Goal: Task Accomplishment & Management: Complete application form

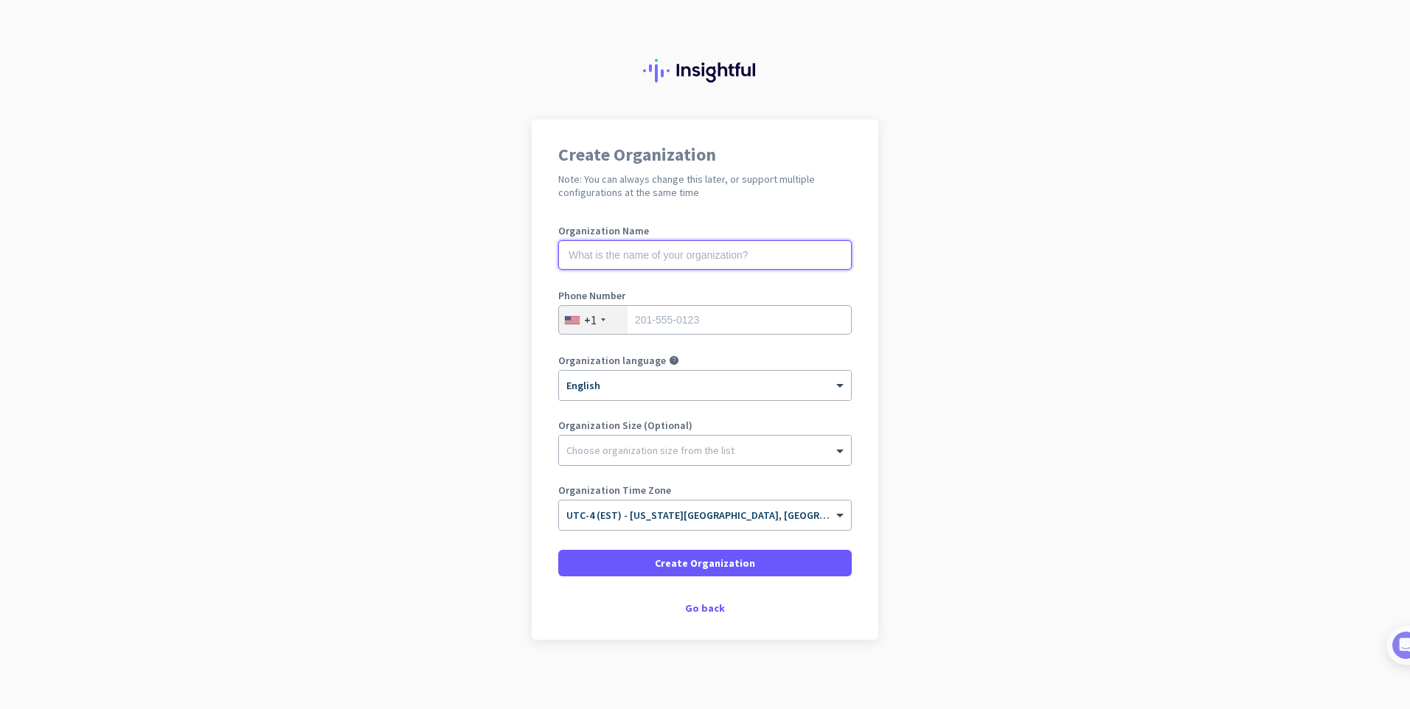
click at [605, 247] on input "text" at bounding box center [704, 254] width 293 height 29
type input "Gruponoainternational"
click at [612, 319] on div "+1" at bounding box center [593, 320] width 69 height 28
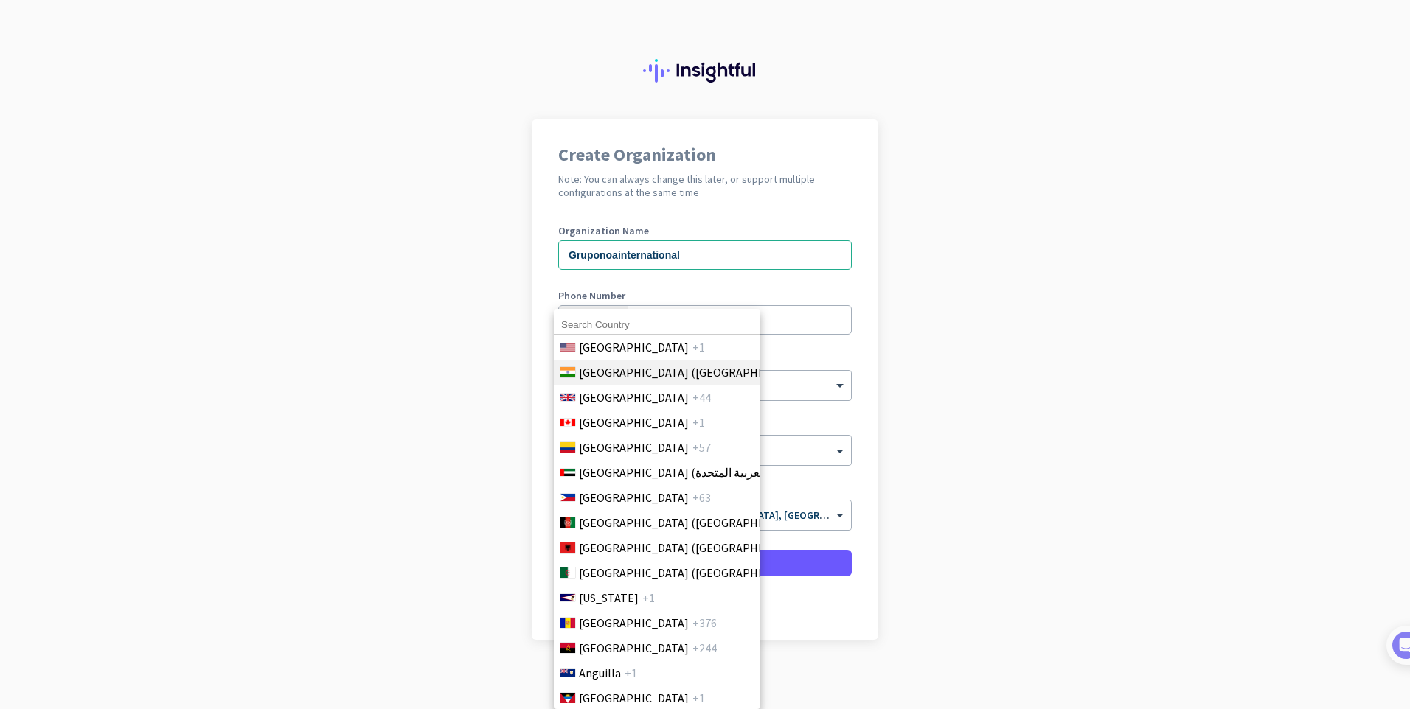
click at [607, 378] on span "[GEOGRAPHIC_DATA] ([GEOGRAPHIC_DATA])" at bounding box center [694, 373] width 230 height 18
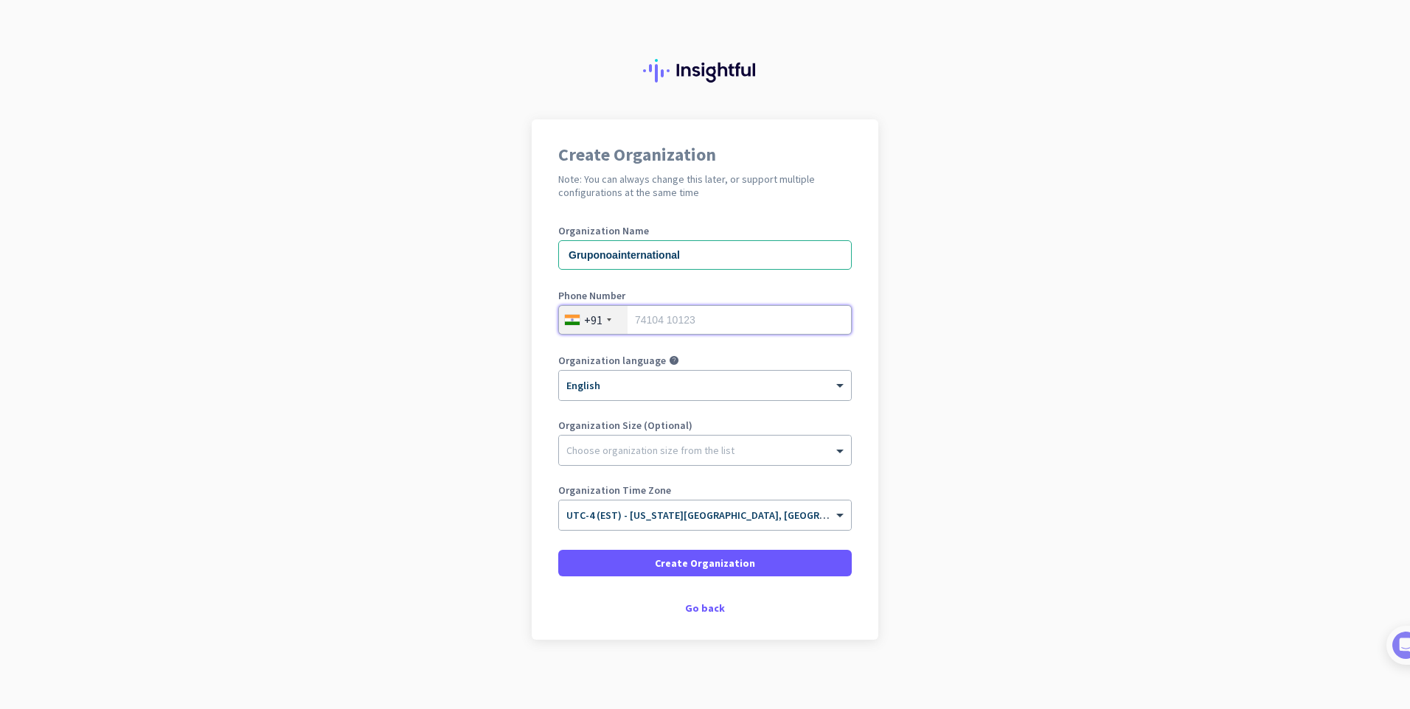
click at [692, 316] on input "tel" at bounding box center [704, 319] width 293 height 29
type input "09900055097"
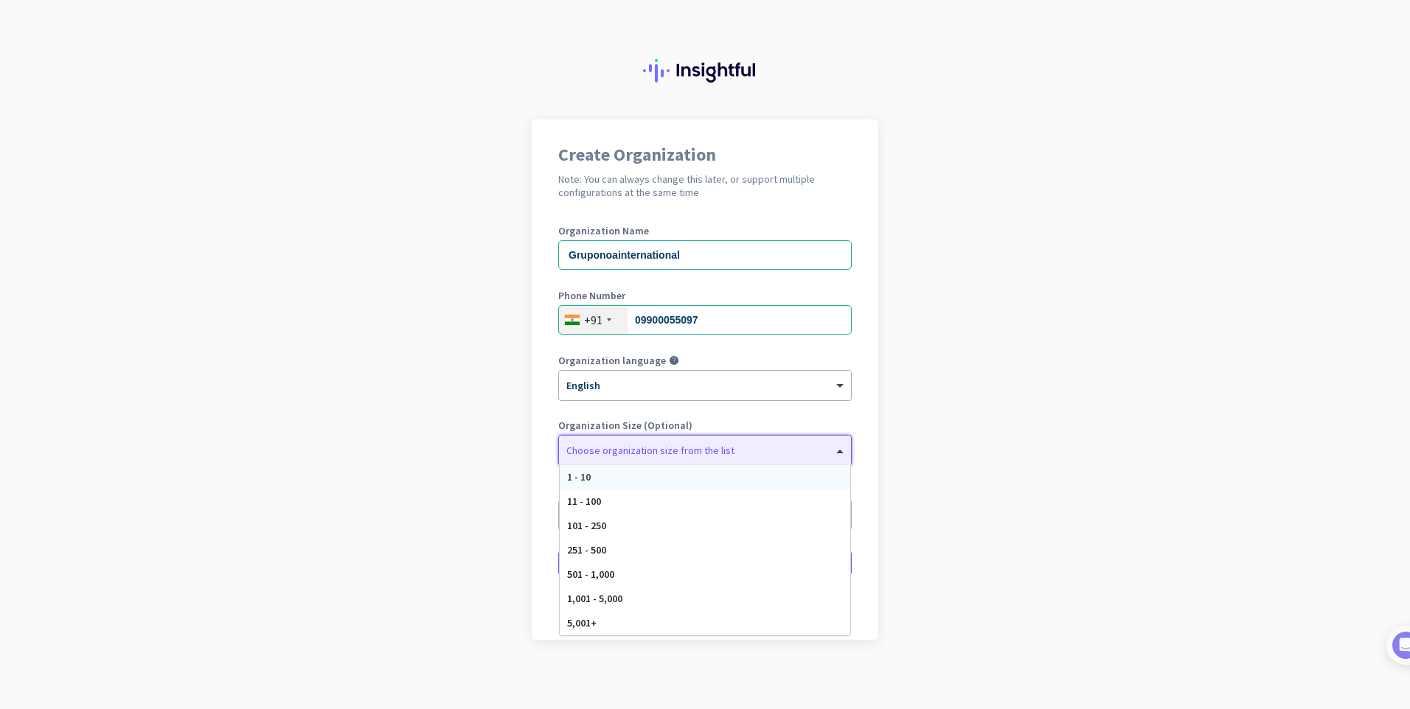
click at [623, 459] on div "Choose organization size from the list" at bounding box center [705, 450] width 292 height 29
click at [596, 551] on span "251 - 500" at bounding box center [586, 549] width 39 height 13
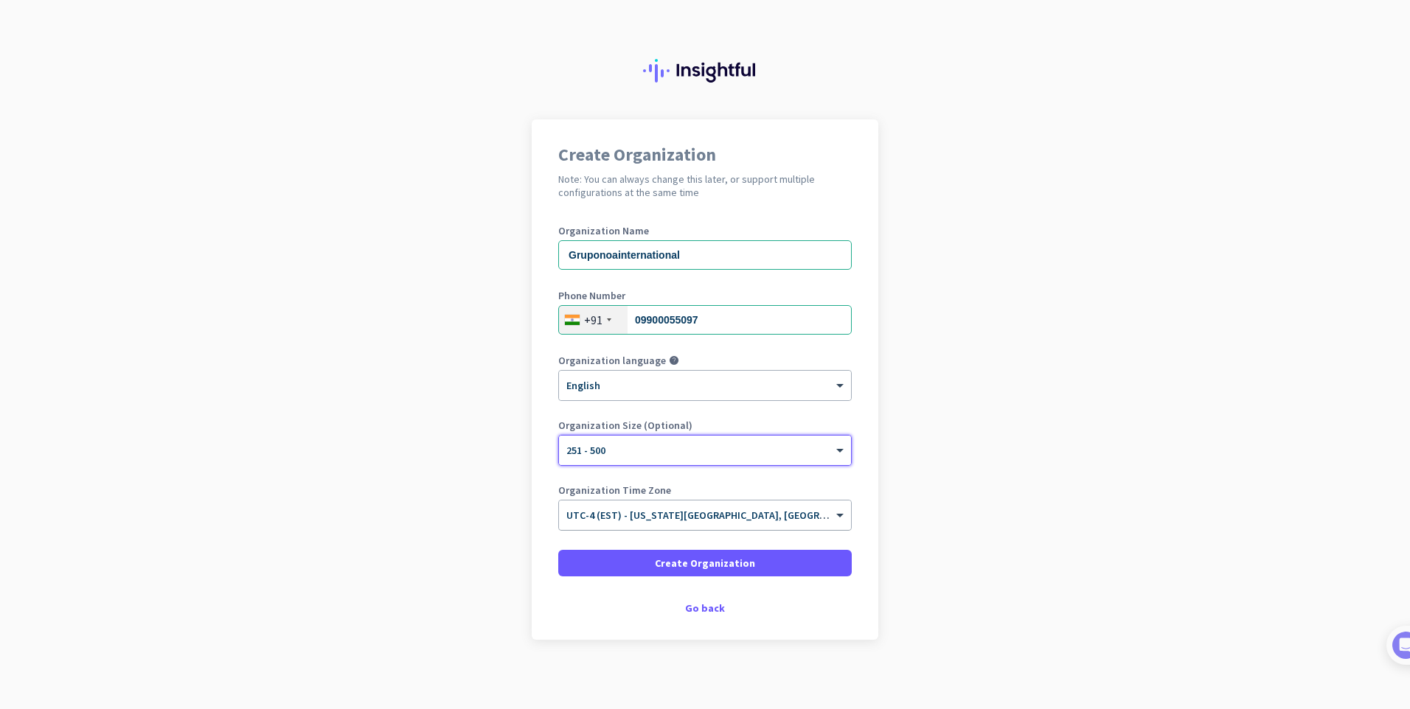
click at [613, 519] on span "UTC-4 (EST) - [US_STATE][GEOGRAPHIC_DATA], [GEOGRAPHIC_DATA], [GEOGRAPHIC_DATA]…" at bounding box center [822, 515] width 513 height 13
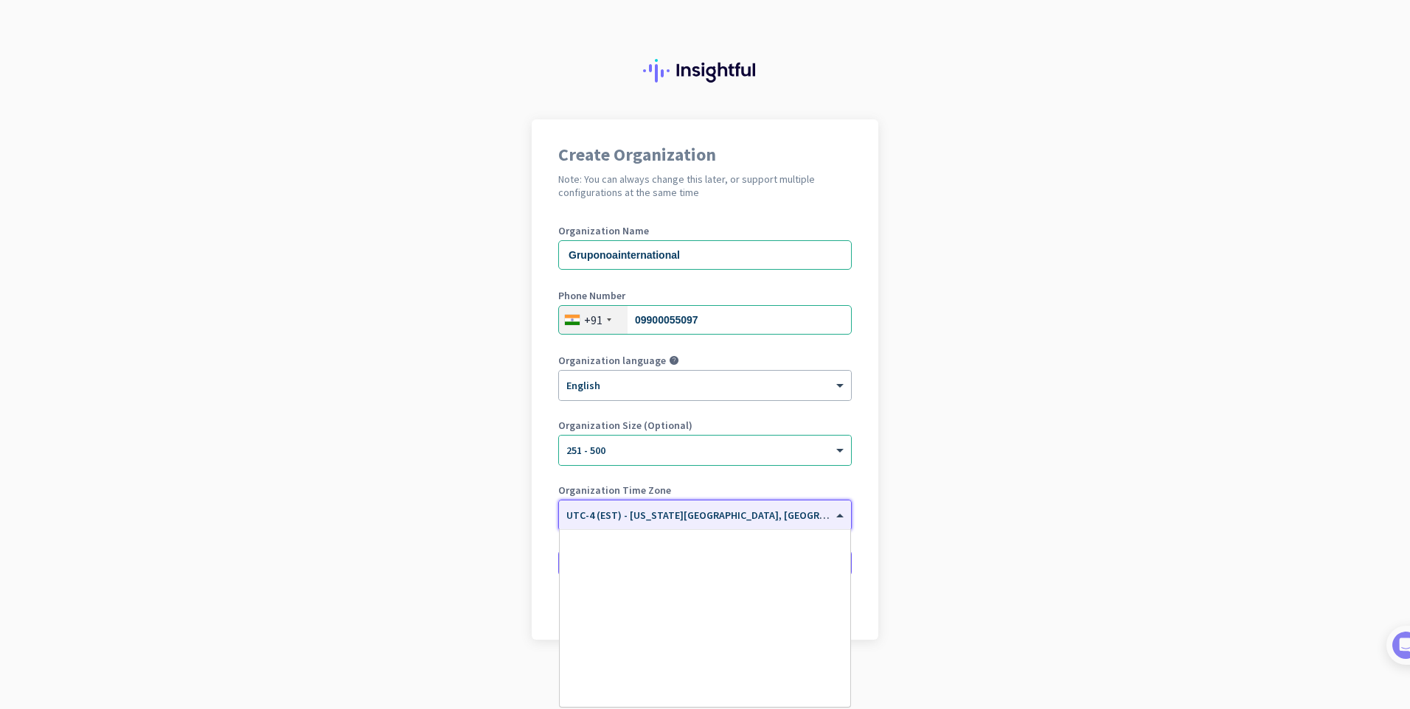
scroll to position [1703, 0]
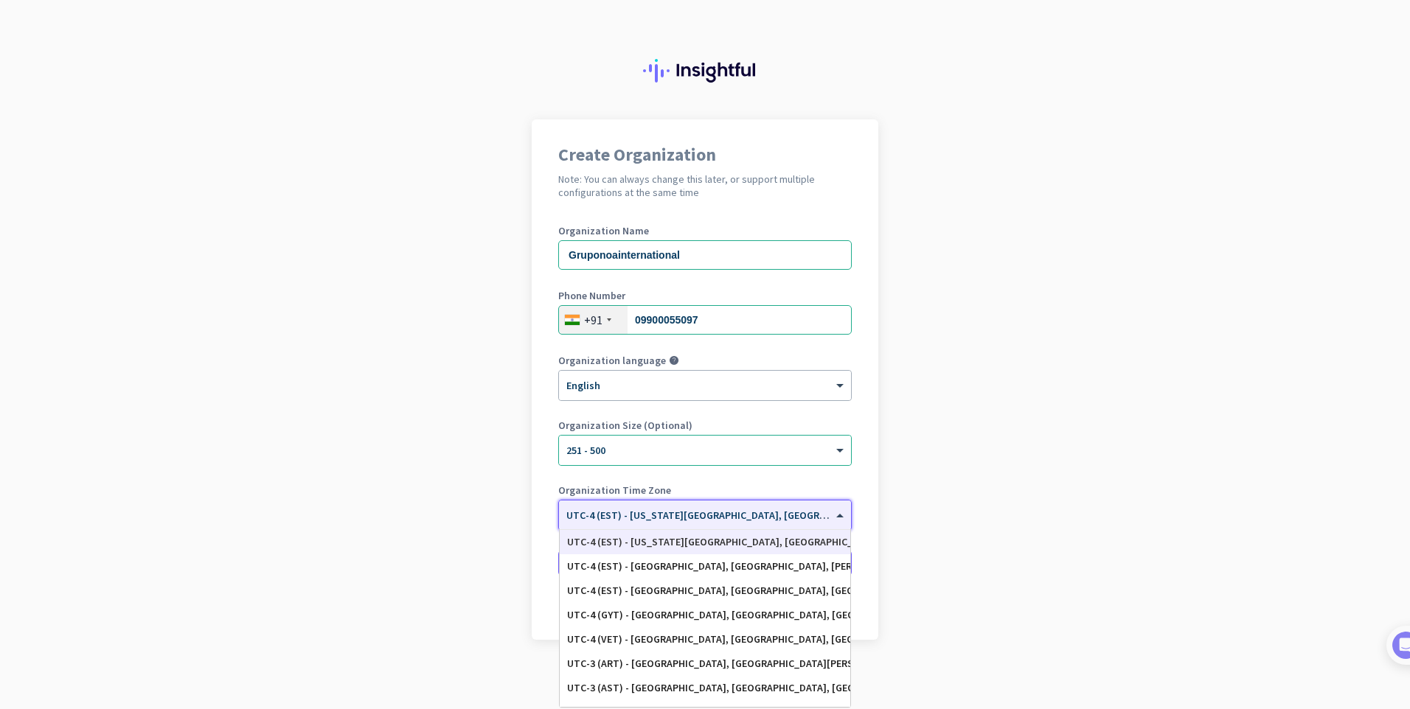
click at [613, 519] on span "UTC-4 (EST) - [US_STATE][GEOGRAPHIC_DATA], [GEOGRAPHIC_DATA], [GEOGRAPHIC_DATA]…" at bounding box center [822, 515] width 513 height 13
click at [451, 518] on app-onboarding-organization "Create Organization Note: You can always change this later, or support multiple…" at bounding box center [705, 416] width 1410 height 594
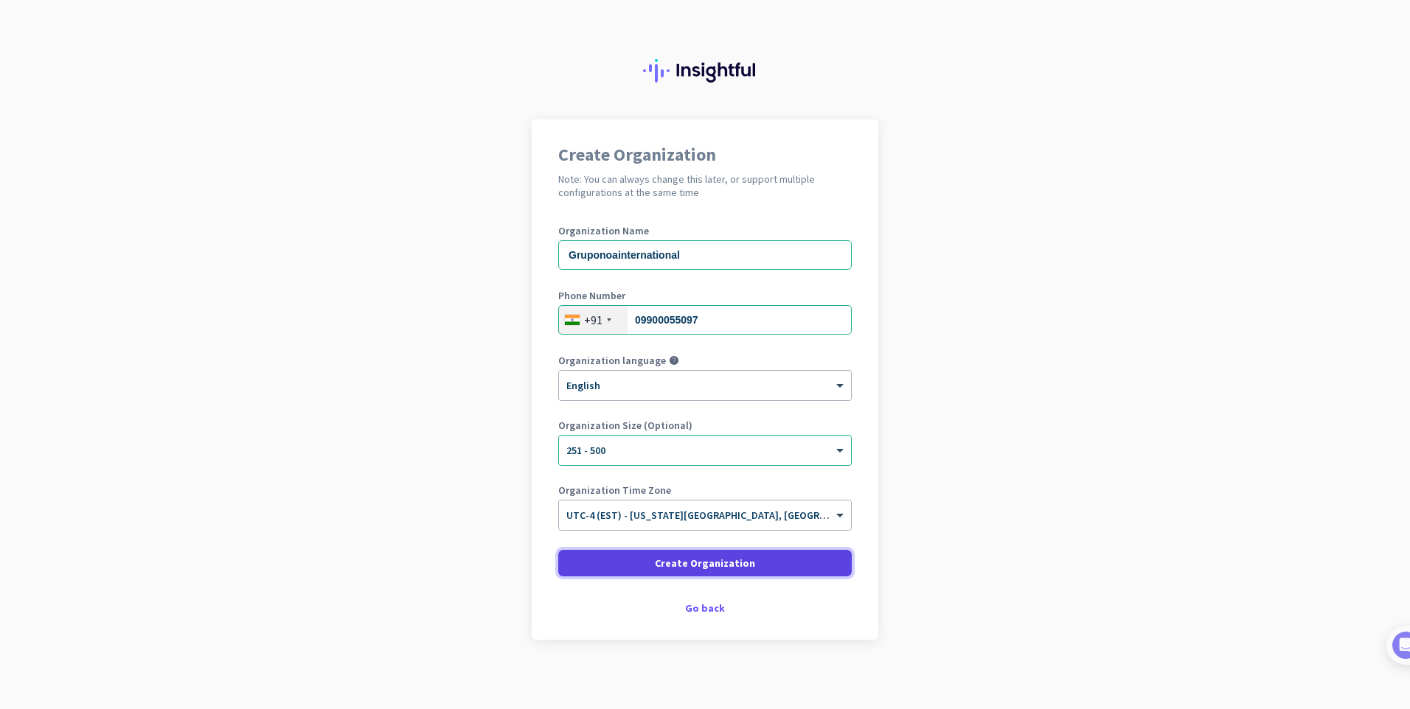
click at [658, 565] on span "Create Organization" at bounding box center [705, 563] width 100 height 15
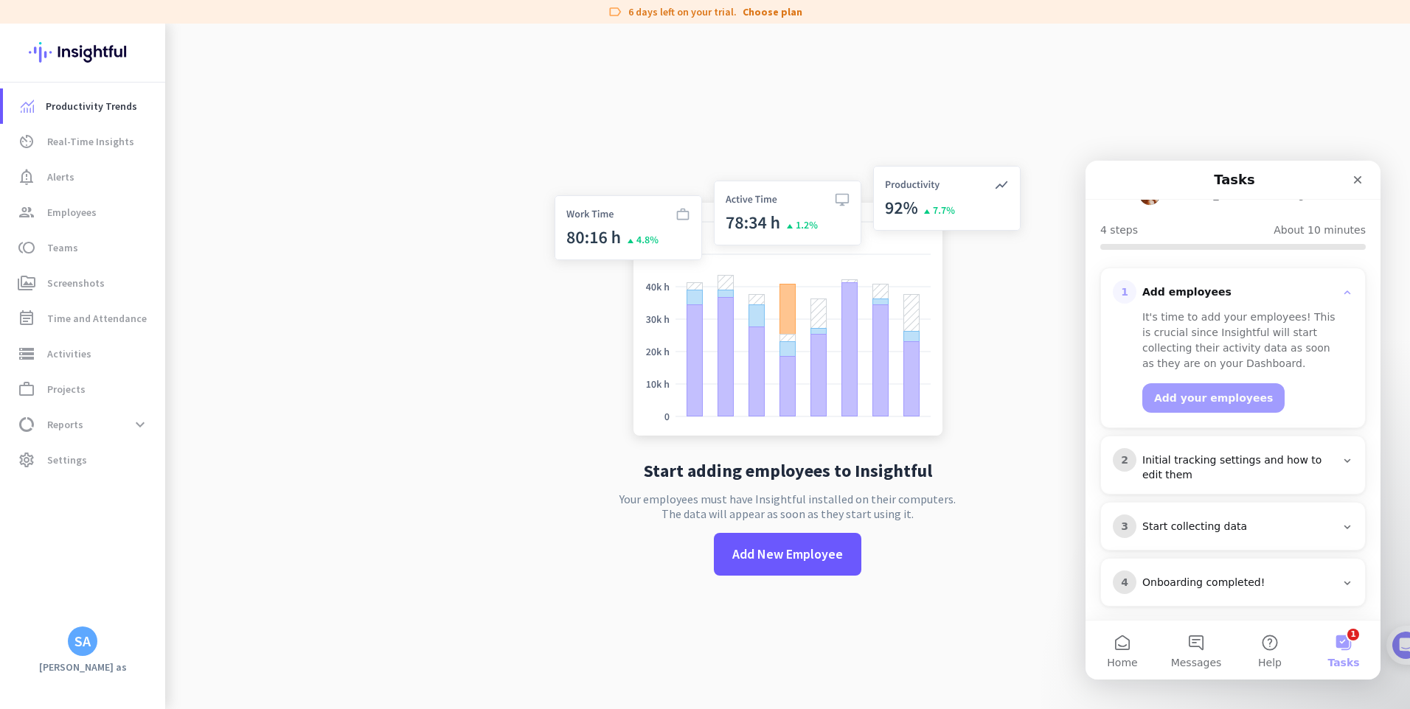
scroll to position [141, 0]
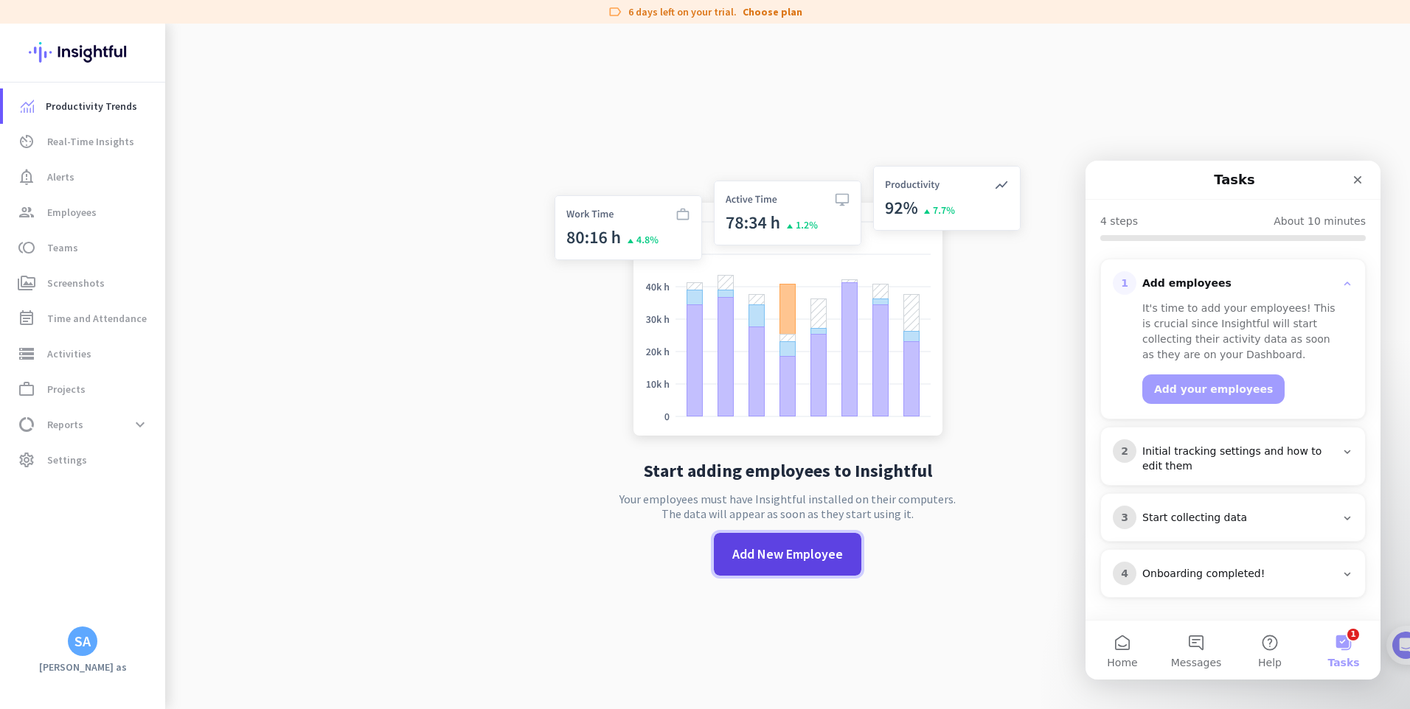
click at [765, 566] on span at bounding box center [787, 554] width 147 height 35
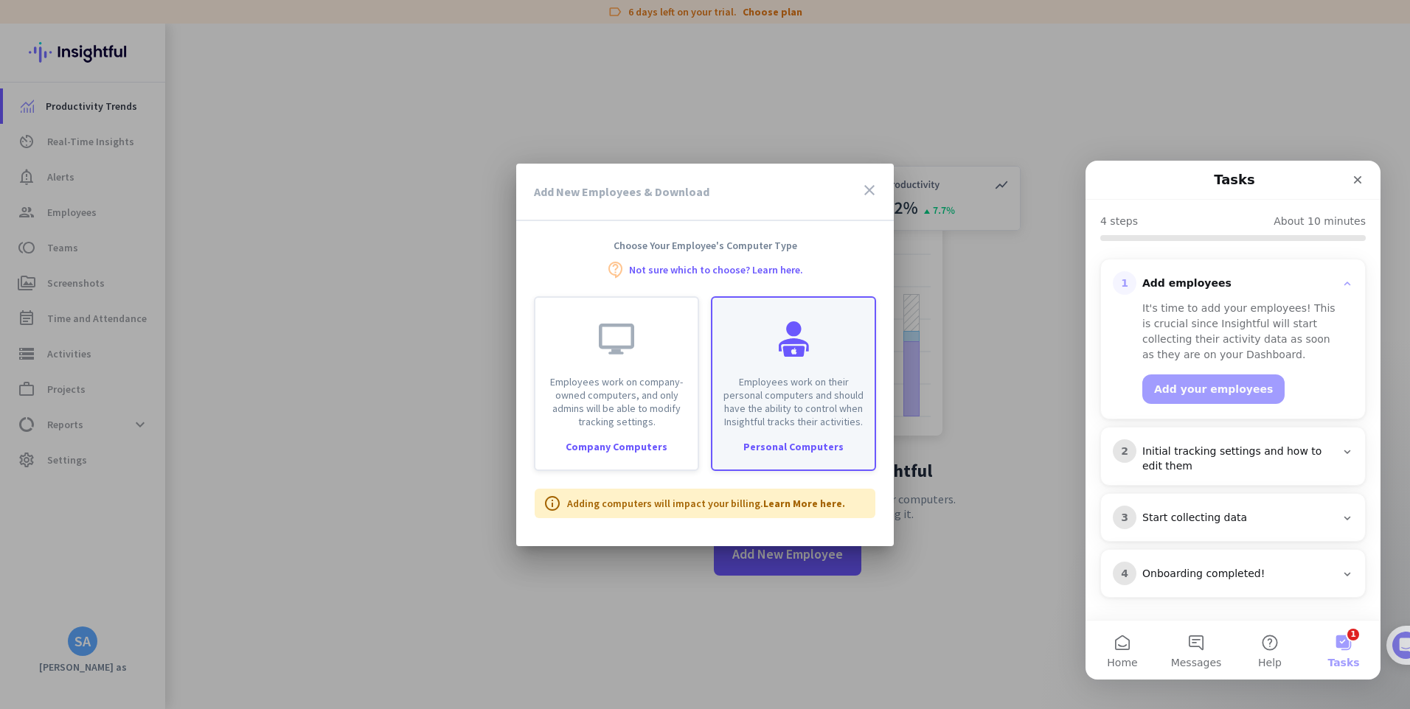
click at [802, 344] on div at bounding box center [793, 338] width 35 height 35
